Goal: Task Accomplishment & Management: Use online tool/utility

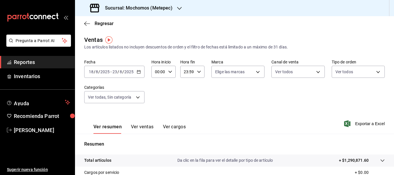
click at [129, 71] on input "2025" at bounding box center [129, 72] width 10 height 5
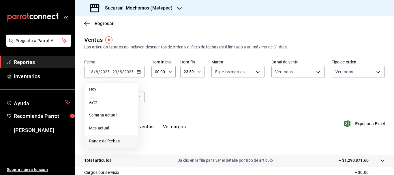
click at [114, 140] on span "Rango de fechas" at bounding box center [111, 141] width 45 height 6
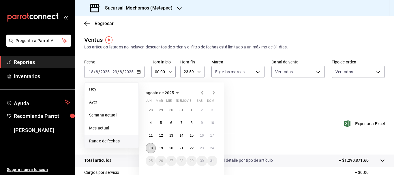
click at [152, 145] on button "18" at bounding box center [151, 148] width 10 height 10
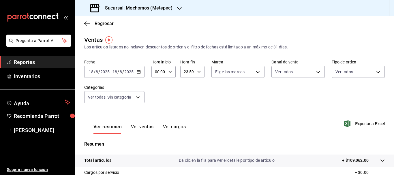
click at [132, 73] on input "2025" at bounding box center [129, 72] width 10 height 5
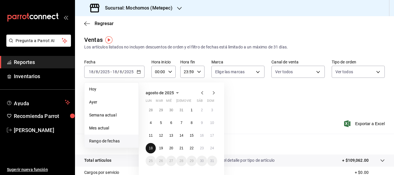
click at [152, 147] on abbr "18" at bounding box center [151, 148] width 4 height 4
click at [200, 149] on button "23" at bounding box center [202, 148] width 10 height 10
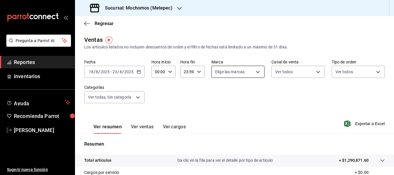
click at [253, 71] on body "Pregunta a Parrot AI Reportes Inventarios Ayuda Recomienda Parrot Cristian Merc…" at bounding box center [197, 87] width 394 height 175
click at [243, 93] on span "Ver todas" at bounding box center [235, 94] width 18 height 6
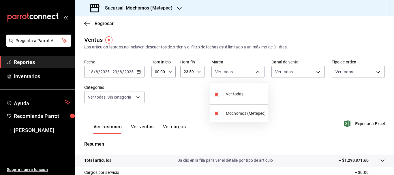
type input "2365f74e-aa6b-4392-bdf2-72765591bddf"
checkbox input "true"
click at [140, 70] on div at bounding box center [197, 87] width 394 height 175
click at [137, 74] on \(Stroke\) "button" at bounding box center [138, 71] width 3 height 3
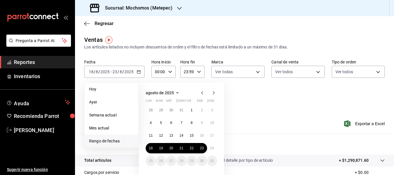
click at [106, 139] on span "Rango de fechas" at bounding box center [111, 141] width 45 height 6
click at [150, 149] on abbr "18" at bounding box center [151, 148] width 4 height 4
click at [203, 151] on button "23" at bounding box center [202, 148] width 10 height 10
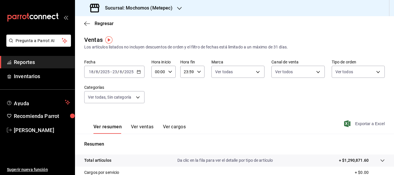
click at [353, 123] on span "Exportar a Excel" at bounding box center [365, 123] width 40 height 7
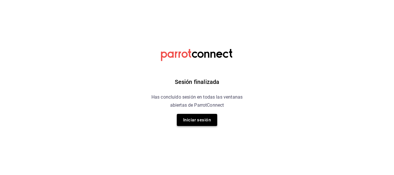
click at [193, 115] on button "Iniciar sesión" at bounding box center [197, 120] width 40 height 12
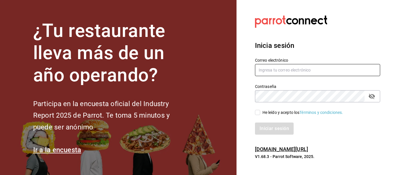
type input "cristian.mercado@grupocosteno.com"
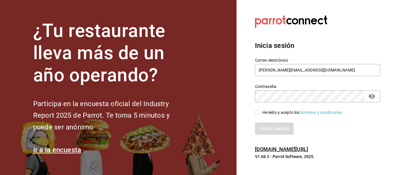
click at [258, 114] on input "He leído y acepto los Términos y condiciones." at bounding box center [257, 112] width 5 height 5
checkbox input "true"
click at [267, 131] on button "Iniciar sesión" at bounding box center [274, 129] width 39 height 12
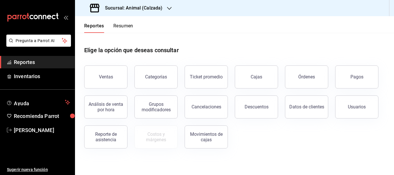
click at [134, 5] on h3 "Sucursal: Animal (Calzada)" at bounding box center [131, 8] width 62 height 7
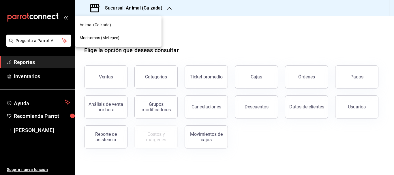
click at [99, 38] on span "Mochomos (Metepec)" at bounding box center [100, 38] width 40 height 6
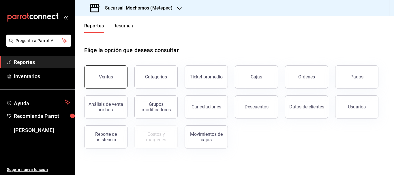
click at [108, 75] on div "Ventas" at bounding box center [106, 76] width 14 height 5
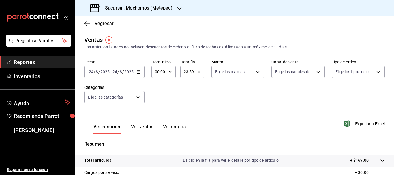
click at [110, 74] on div "[DATE] [DATE]" at bounding box center [99, 72] width 23 height 5
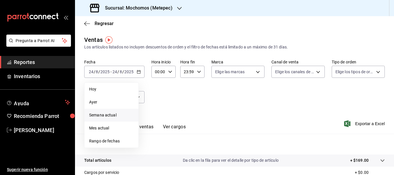
click at [102, 117] on span "Semana actual" at bounding box center [111, 115] width 45 height 6
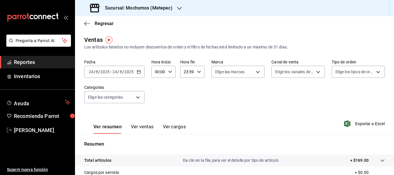
click at [122, 76] on div "[DATE] [DATE] - [DATE] [DATE]" at bounding box center [114, 72] width 60 height 12
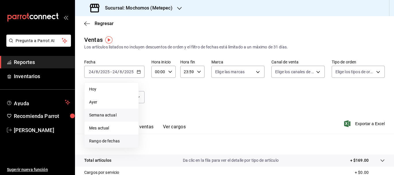
click at [109, 142] on span "Rango de fechas" at bounding box center [111, 141] width 45 height 6
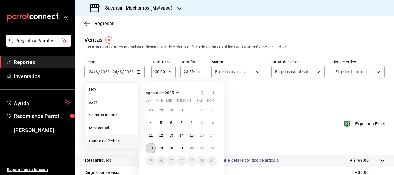
click at [151, 146] on button "18" at bounding box center [151, 148] width 10 height 10
click at [201, 150] on abbr "23" at bounding box center [202, 148] width 4 height 4
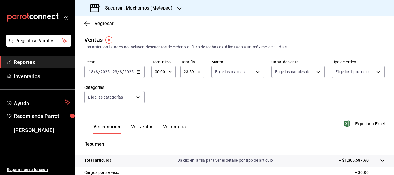
click at [110, 73] on div "[DATE] [DATE]" at bounding box center [99, 72] width 23 height 5
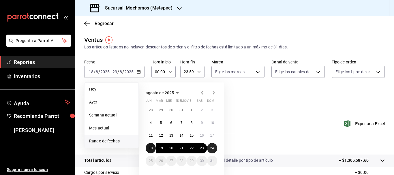
drag, startPoint x: 150, startPoint y: 147, endPoint x: 210, endPoint y: 149, distance: 59.8
click at [210, 149] on div "28 29 30 31 1 2 3 4 5 6 7 8 9 10 11 12 13 14 15 16 17 18 19 20 21 22 23 24 25 2…" at bounding box center [182, 135] width 72 height 61
click at [152, 150] on button "18" at bounding box center [151, 148] width 10 height 10
click at [212, 147] on abbr "24" at bounding box center [212, 148] width 4 height 4
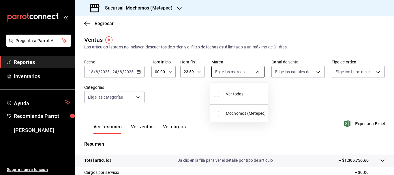
click at [254, 71] on body "Pregunta a Parrot AI Reportes Inventarios Ayuda Recomienda Parrot [PERSON_NAME]…" at bounding box center [197, 87] width 394 height 175
click at [252, 96] on li "Ver todas" at bounding box center [239, 93] width 58 height 17
type input "2365f74e-aa6b-4392-bdf2-72765591bddf"
checkbox input "true"
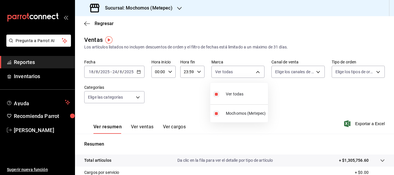
click at [312, 72] on div at bounding box center [197, 87] width 394 height 175
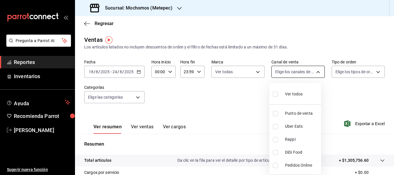
click at [315, 74] on body "Pregunta a Parrot AI Reportes Inventarios Ayuda Recomienda Parrot [PERSON_NAME]…" at bounding box center [197, 87] width 394 height 175
click at [298, 90] on div "Ver todos" at bounding box center [288, 93] width 30 height 12
type input "PARROT,UBER_EATS,RAPPI,DIDI_FOOD,ONLINE"
checkbox input "true"
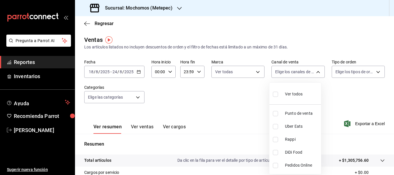
checkbox input "true"
click at [377, 70] on div at bounding box center [197, 87] width 394 height 175
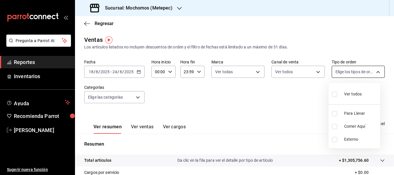
click at [373, 74] on body "Pregunta a Parrot AI Reportes Inventarios Ayuda Recomienda Parrot [PERSON_NAME]…" at bounding box center [197, 87] width 394 height 175
click at [356, 86] on li "Ver todos" at bounding box center [355, 93] width 52 height 17
type input "3a236ed8-2e24-47ca-8e59-ead494492482,da8509e8-5fca-4f62-958e-973104937870,EXTER…"
checkbox input "true"
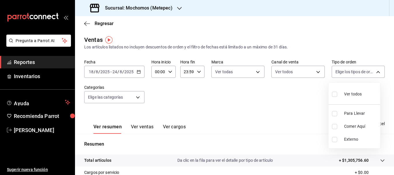
checkbox input "true"
click at [137, 96] on div at bounding box center [197, 87] width 394 height 175
click at [137, 96] on body "Pregunta a Parrot AI Reportes Inventarios Ayuda Recomienda Parrot [PERSON_NAME]…" at bounding box center [197, 87] width 394 height 175
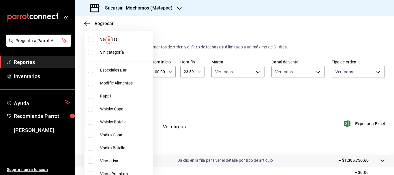
click at [142, 37] on span "Ver todas" at bounding box center [125, 39] width 51 height 6
type input "c9cbc288-c827-488d-81f5-370afefb1912,46081463-7037-4dd2-a9ab-e56ff6a8fa7c,bf958…"
checkbox input "true"
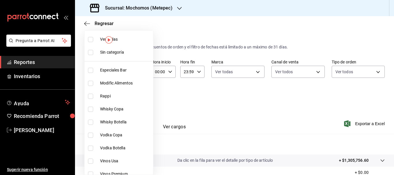
checkbox input "true"
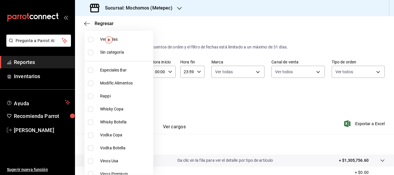
checkbox input "true"
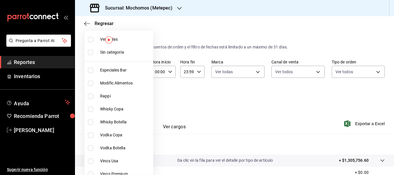
checkbox input "true"
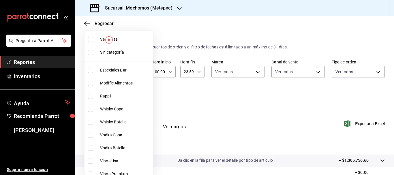
checkbox input "true"
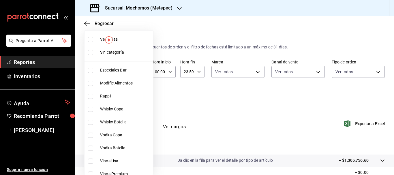
checkbox input "true"
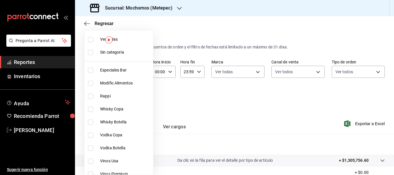
checkbox input "true"
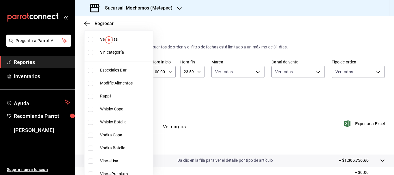
checkbox input "true"
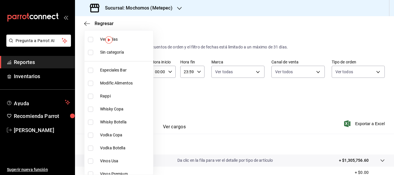
checkbox input "true"
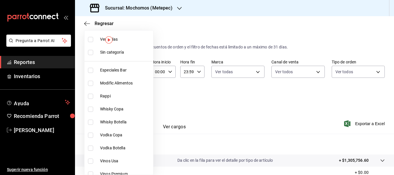
checkbox input "true"
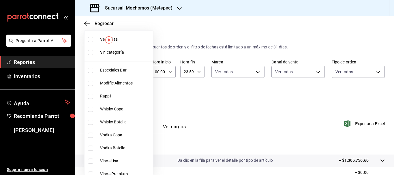
checkbox input "true"
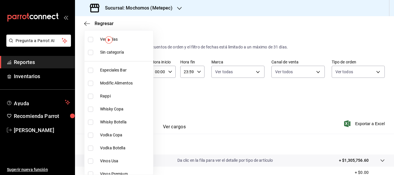
checkbox input "true"
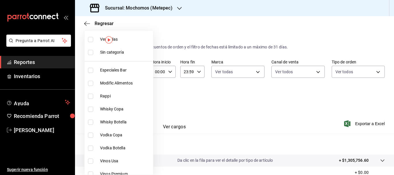
checkbox input "true"
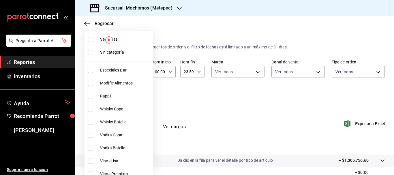
checkbox input "true"
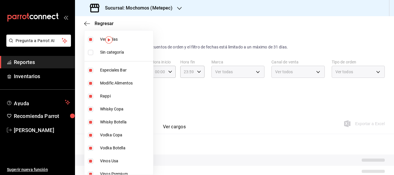
click at [134, 52] on span "Sin categoría" at bounding box center [125, 52] width 51 height 6
checkbox input "true"
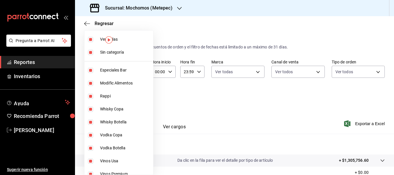
click at [195, 107] on div at bounding box center [197, 87] width 394 height 175
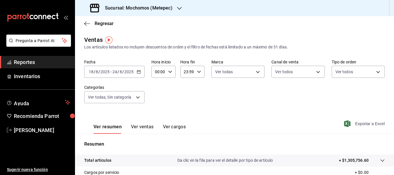
click at [370, 125] on span "Exportar a Excel" at bounding box center [365, 123] width 40 height 7
